Goal: Task Accomplishment & Management: Manage account settings

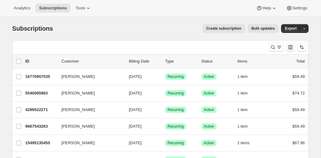
click at [165, 8] on div "Analytics Subscriptions Tools Help Settings" at bounding box center [160, 8] width 321 height 17
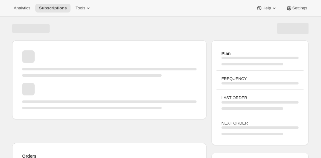
scroll to position [30, 0]
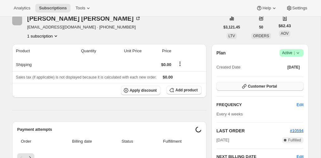
click at [279, 86] on button "Customer Portal" at bounding box center [260, 86] width 87 height 9
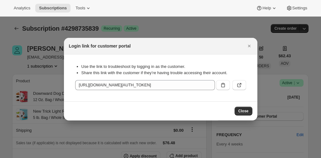
type input "[URL][DOMAIN_NAME][AUTH_TOKEN]"
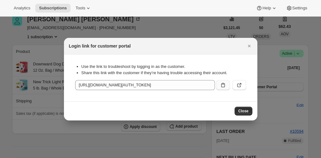
click at [219, 84] on button ":rbt:" at bounding box center [223, 85] width 14 height 10
drag, startPoint x: 249, startPoint y: 44, endPoint x: 161, endPoint y: 18, distance: 92.5
click at [249, 44] on icon "Close" at bounding box center [249, 46] width 6 height 6
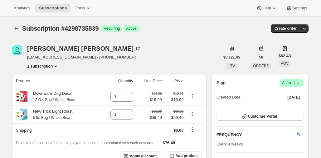
scroll to position [0, 0]
click at [193, 114] on icon "Product actions" at bounding box center [192, 113] width 1 height 1
click at [195, 97] on icon "Product actions" at bounding box center [192, 96] width 6 height 6
click at [193, 96] on icon "Product actions" at bounding box center [192, 96] width 6 height 6
click at [192, 99] on button "Product actions" at bounding box center [192, 95] width 10 height 7
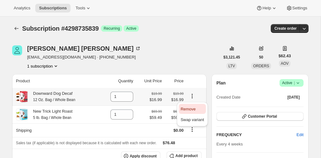
click at [193, 108] on span "Remove" at bounding box center [188, 108] width 15 height 5
type input "0"
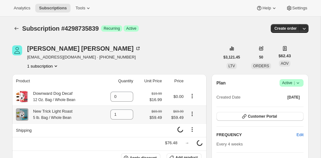
click at [193, 114] on icon "Product actions" at bounding box center [192, 113] width 1 height 1
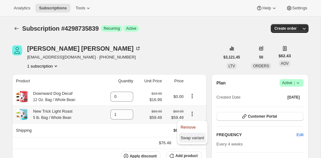
click at [191, 137] on span "Swap variant" at bounding box center [192, 137] width 23 height 5
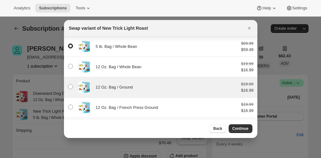
scroll to position [39, 0]
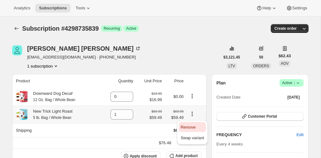
click at [195, 128] on span "Remove" at bounding box center [188, 127] width 15 height 5
type input "0"
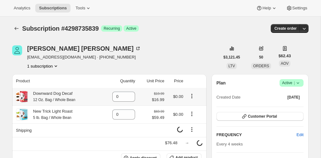
scroll to position [32, 0]
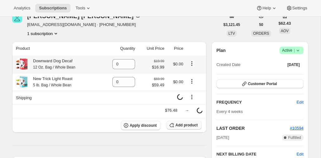
click at [170, 124] on icon "button" at bounding box center [172, 125] width 6 height 6
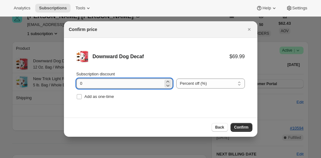
click at [146, 83] on input "0" at bounding box center [119, 83] width 87 height 10
type input "15"
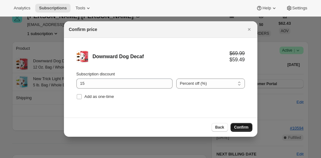
click at [245, 127] on span "Confirm" at bounding box center [241, 127] width 14 height 5
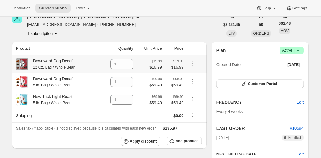
click at [195, 64] on icon "Product actions" at bounding box center [192, 63] width 6 height 6
click at [186, 76] on span "Remove" at bounding box center [188, 76] width 15 height 5
type input "0"
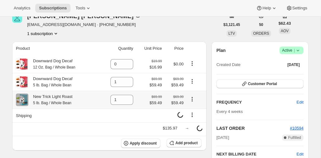
click at [194, 100] on icon "Product actions" at bounding box center [192, 99] width 6 height 6
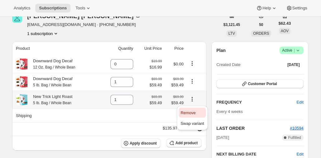
click at [185, 110] on span "Remove" at bounding box center [192, 113] width 23 height 6
type input "0"
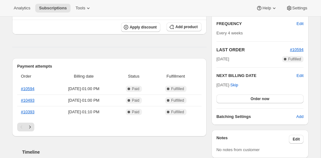
scroll to position [108, 0]
